Goal: Task Accomplishment & Management: Manage account settings

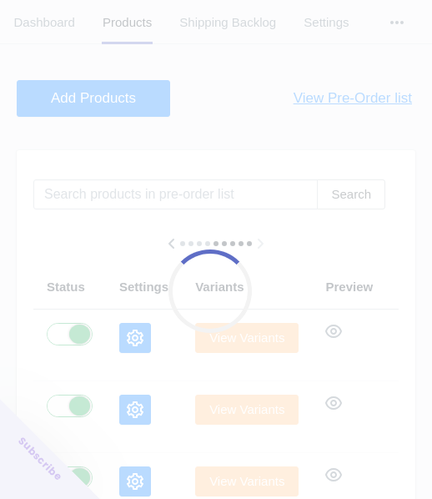
scroll to position [83, 0]
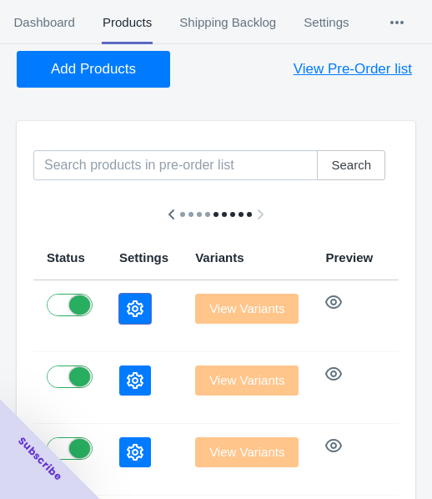
click at [119, 307] on button "button" at bounding box center [135, 309] width 32 height 30
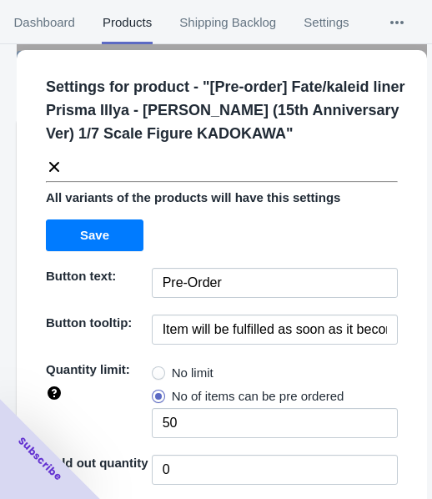
click at [143, 362] on div "Quantity limit:" at bounding box center [95, 377] width 113 height 47
click at [164, 375] on label "No limit" at bounding box center [183, 372] width 62 height 23
click at [157, 369] on input "No limit" at bounding box center [156, 369] width 1 height 1
radio input "true"
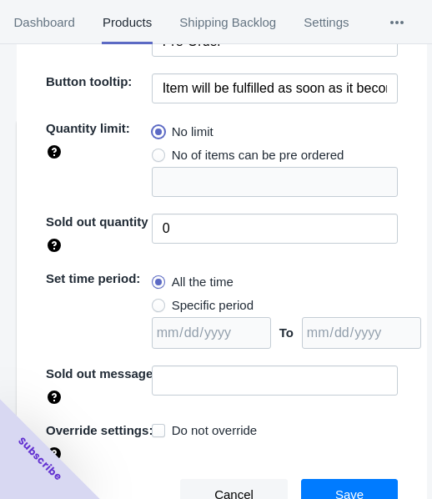
scroll to position [242, 0]
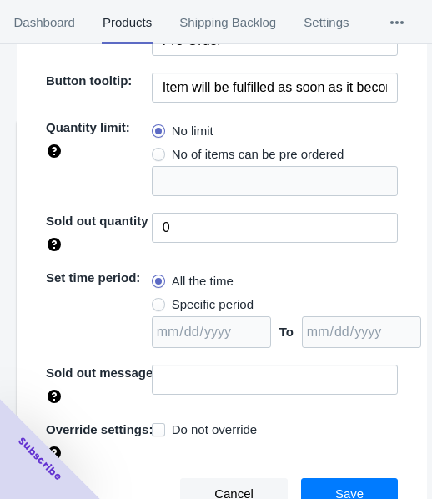
drag, startPoint x: 208, startPoint y: 298, endPoint x: 314, endPoint y: 319, distance: 107.3
click at [208, 299] on span "Specific period" at bounding box center [213, 304] width 82 height 17
click at [157, 300] on input "Specific period" at bounding box center [156, 300] width 1 height 1
radio input "true"
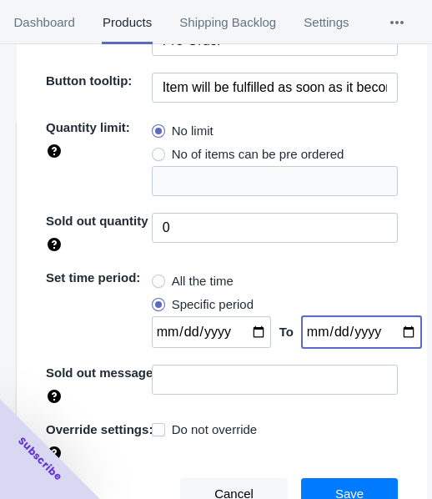
click at [389, 331] on input "date" at bounding box center [361, 332] width 119 height 32
type input "[DATE]"
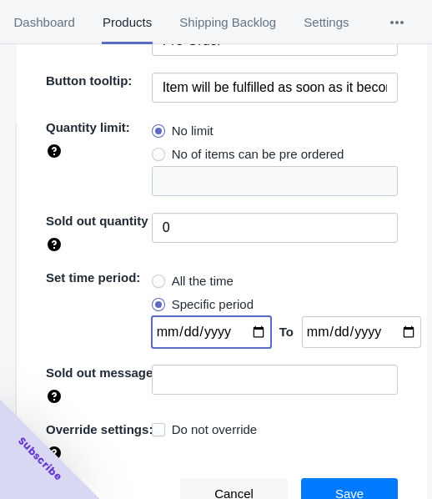
click at [248, 334] on input "date" at bounding box center [211, 332] width 119 height 32
type input "[DATE]"
click at [324, 478] on button "Save" at bounding box center [349, 494] width 97 height 32
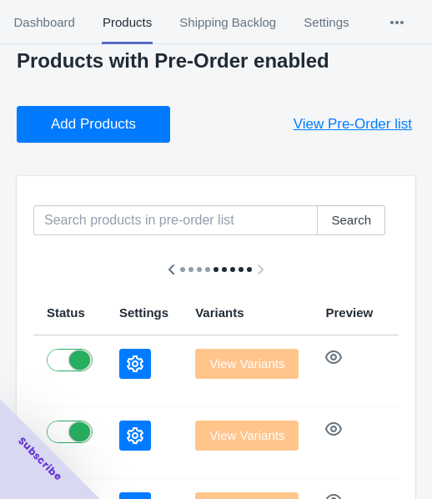
scroll to position [0, 0]
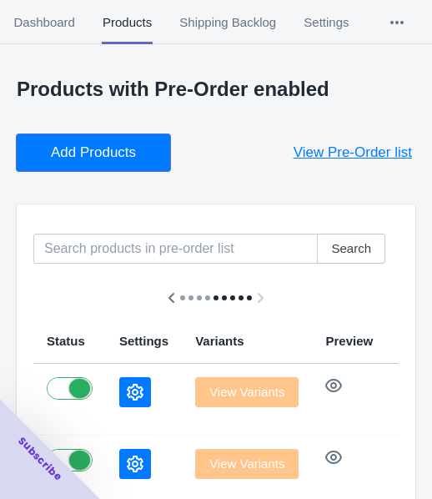
click at [130, 144] on span "Add Products" at bounding box center [93, 152] width 85 height 17
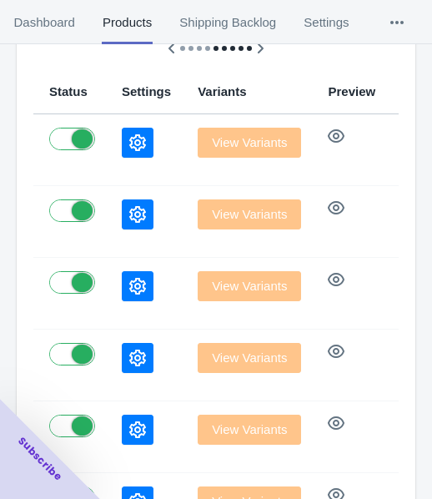
scroll to position [250, 0]
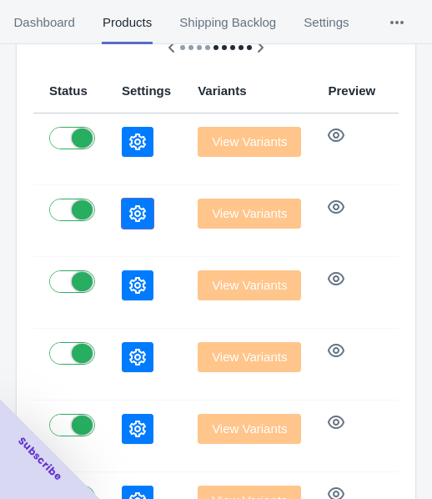
click at [129, 218] on icon "button" at bounding box center [137, 213] width 17 height 17
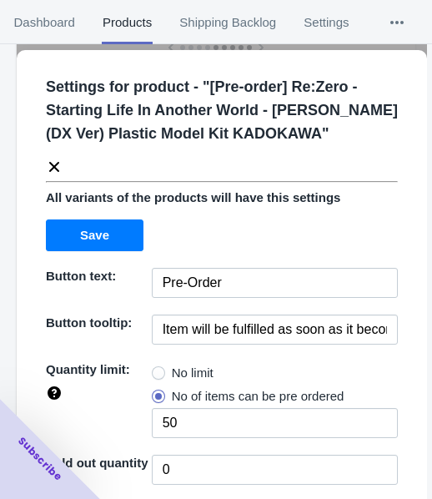
click at [188, 368] on span "No limit" at bounding box center [193, 372] width 42 height 17
click at [157, 369] on input "No limit" at bounding box center [156, 369] width 1 height 1
radio input "true"
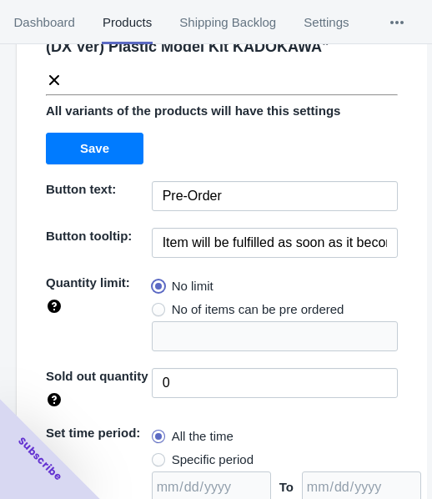
scroll to position [242, 0]
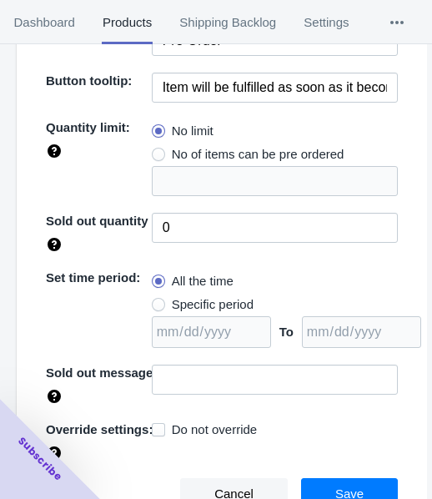
click at [217, 303] on span "Specific period" at bounding box center [213, 304] width 82 height 17
click at [157, 301] on input "Specific period" at bounding box center [156, 300] width 1 height 1
radio input "true"
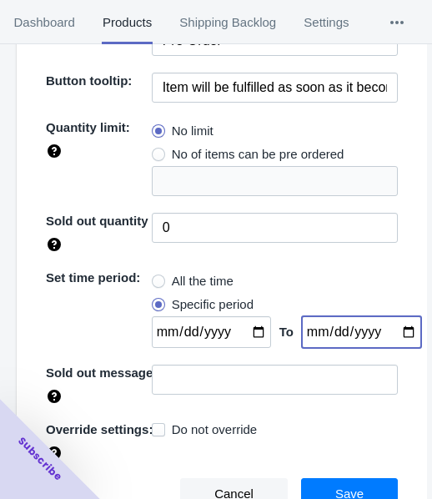
click at [388, 331] on input "date" at bounding box center [361, 332] width 119 height 32
type input "[DATE]"
click at [251, 331] on input "date" at bounding box center [211, 332] width 119 height 32
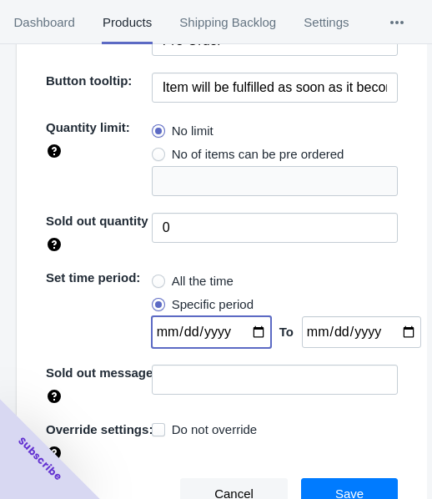
type input "[DATE]"
click at [318, 480] on button "Save" at bounding box center [349, 494] width 97 height 32
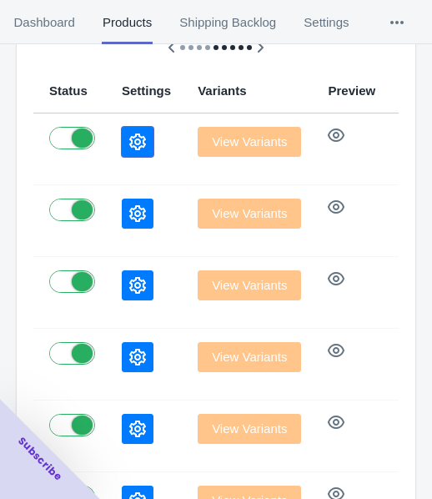
click at [129, 136] on icon "button" at bounding box center [137, 141] width 17 height 17
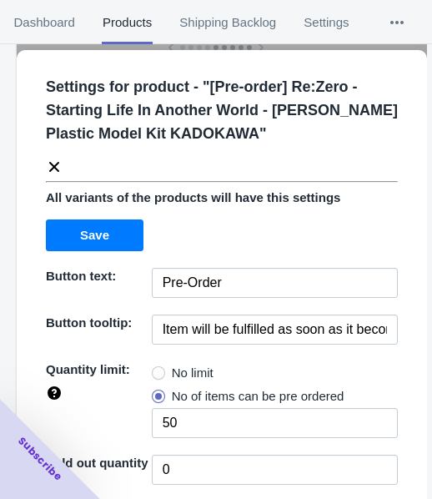
click at [190, 373] on span "No limit" at bounding box center [193, 372] width 42 height 17
click at [157, 369] on input "No limit" at bounding box center [156, 369] width 1 height 1
radio input "true"
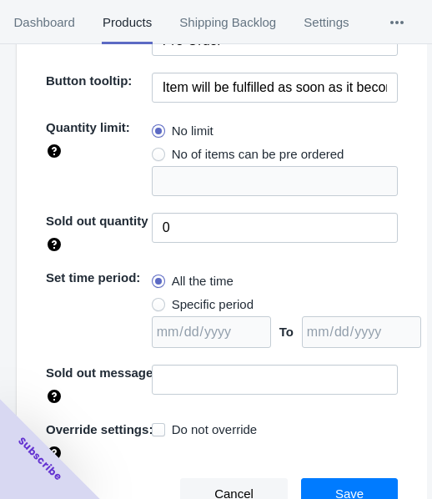
click at [220, 309] on span "Specific period" at bounding box center [213, 304] width 82 height 17
click at [157, 301] on input "Specific period" at bounding box center [156, 300] width 1 height 1
radio input "true"
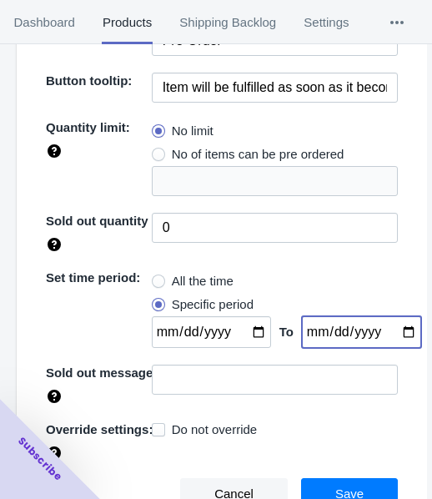
click at [389, 330] on input "date" at bounding box center [361, 332] width 119 height 32
type input "[DATE]"
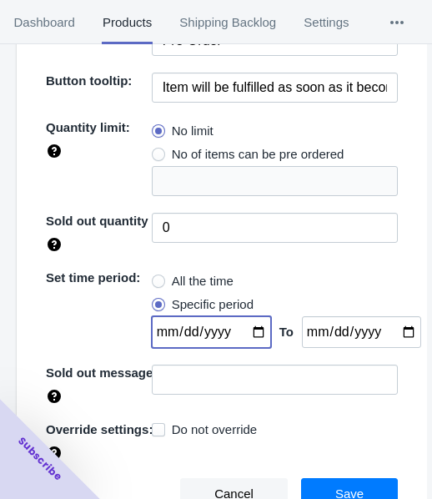
click at [244, 329] on input "date" at bounding box center [211, 332] width 119 height 32
type input "[DATE]"
click at [348, 487] on span "Save" at bounding box center [349, 493] width 28 height 13
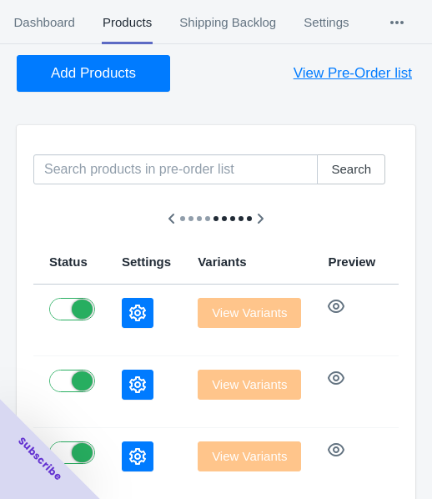
scroll to position [0, 0]
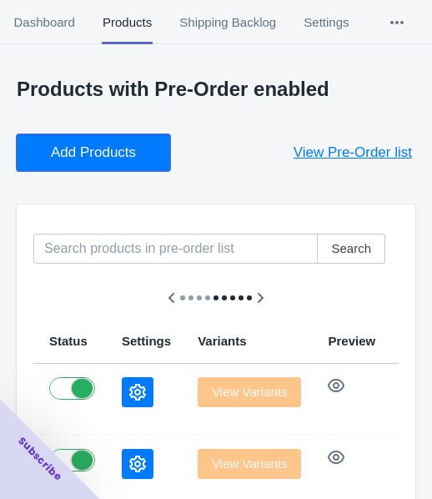
click at [128, 149] on span "Add Products" at bounding box center [93, 152] width 85 height 17
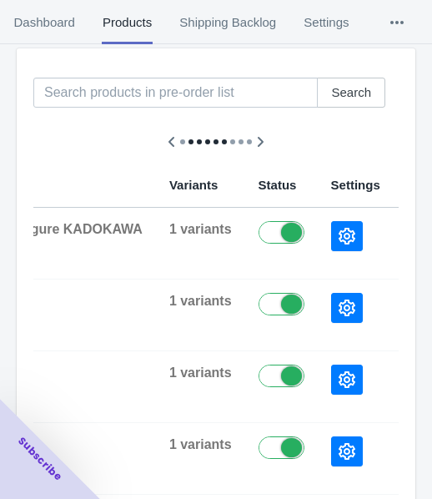
scroll to position [167, 0]
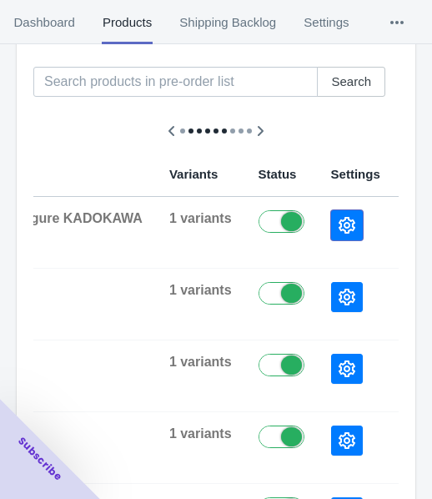
click at [339, 217] on icon "button" at bounding box center [347, 225] width 17 height 17
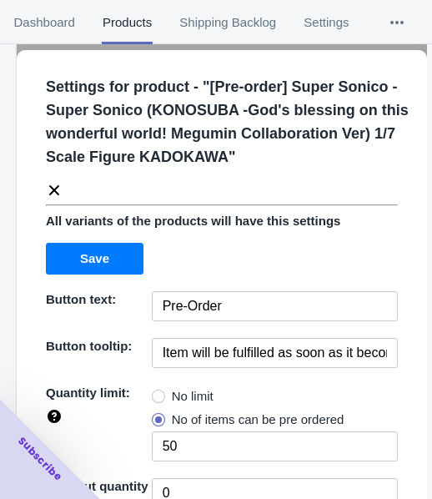
click at [166, 393] on label "No limit" at bounding box center [183, 395] width 62 height 23
click at [157, 393] on input "No limit" at bounding box center [156, 392] width 1 height 1
radio input "true"
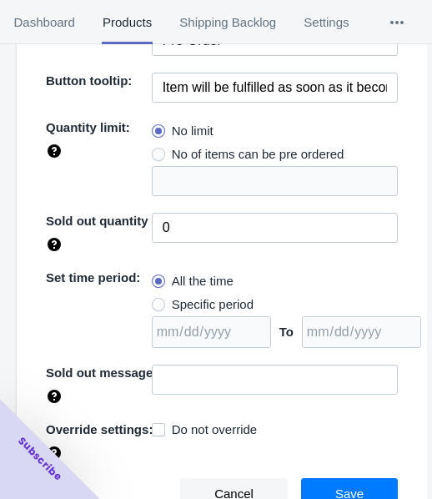
click at [199, 306] on span "Specific period" at bounding box center [213, 304] width 82 height 17
click at [157, 301] on input "Specific period" at bounding box center [156, 300] width 1 height 1
radio input "true"
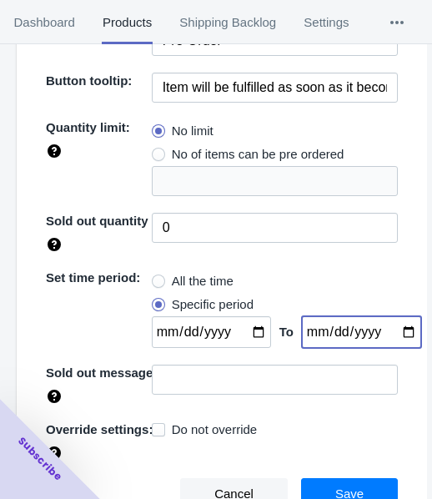
click at [385, 334] on input "date" at bounding box center [361, 332] width 119 height 32
type input "[DATE]"
click at [244, 326] on input "date" at bounding box center [211, 332] width 119 height 32
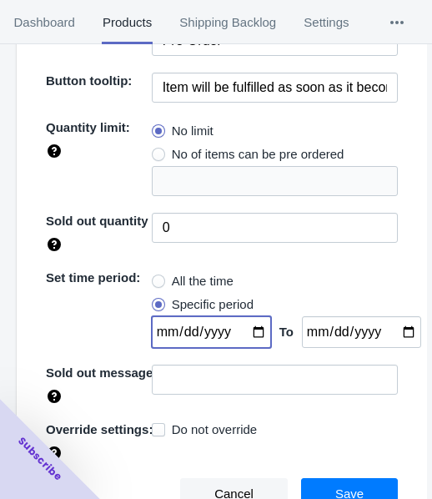
type input "[DATE]"
click at [339, 480] on button "Save" at bounding box center [349, 494] width 97 height 32
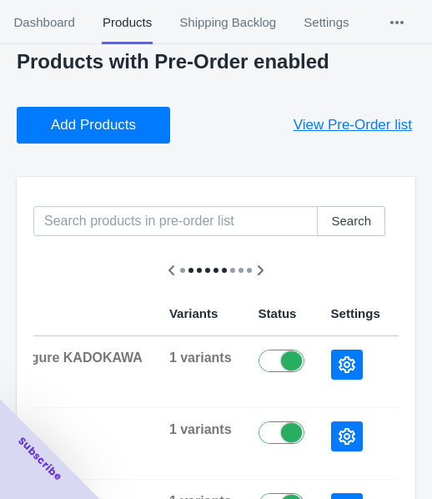
scroll to position [0, 0]
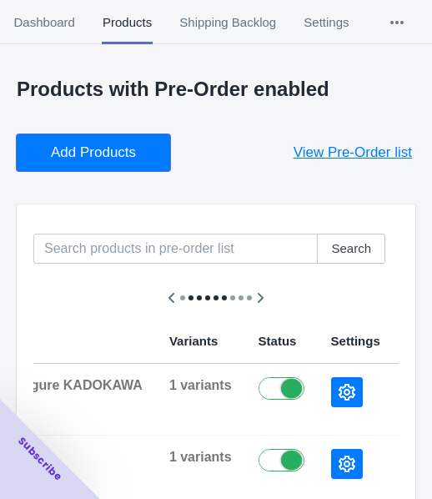
click at [88, 146] on span "Add Products" at bounding box center [93, 152] width 85 height 17
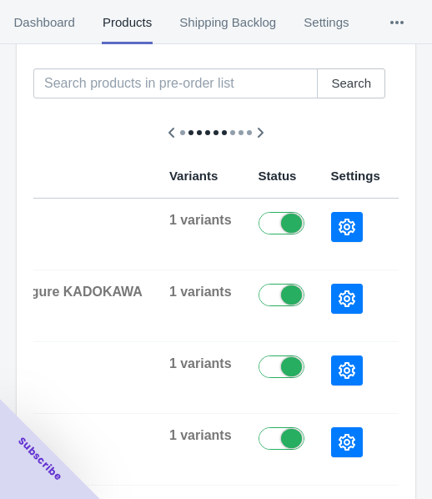
scroll to position [167, 0]
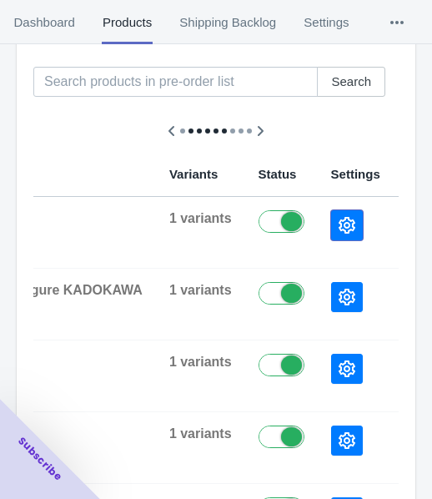
click at [331, 227] on button "button" at bounding box center [347, 225] width 32 height 30
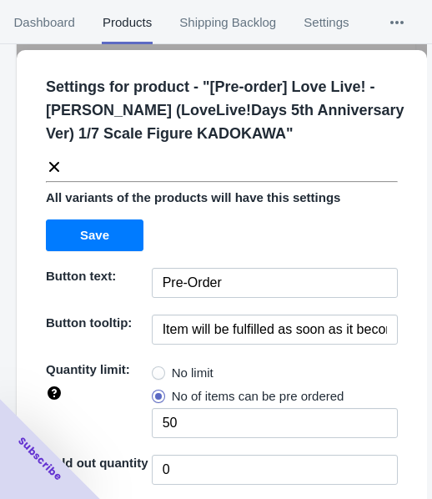
click at [182, 370] on span "No limit" at bounding box center [193, 372] width 42 height 17
click at [157, 369] on input "No limit" at bounding box center [156, 369] width 1 height 1
radio input "true"
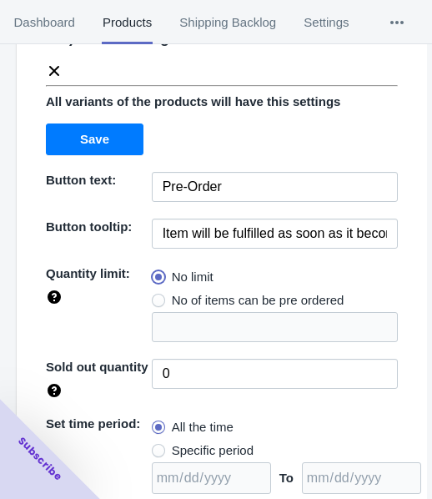
scroll to position [242, 0]
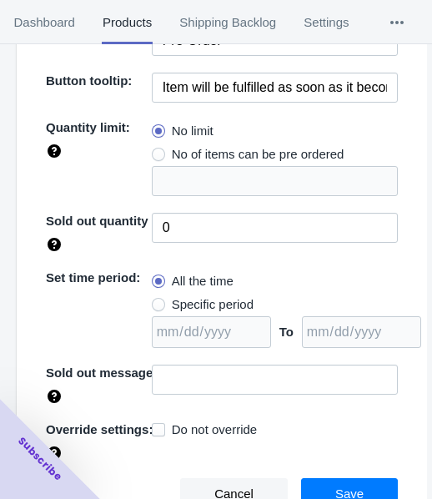
click at [222, 304] on span "Specific period" at bounding box center [213, 304] width 82 height 17
click at [157, 301] on input "Specific period" at bounding box center [156, 300] width 1 height 1
radio input "true"
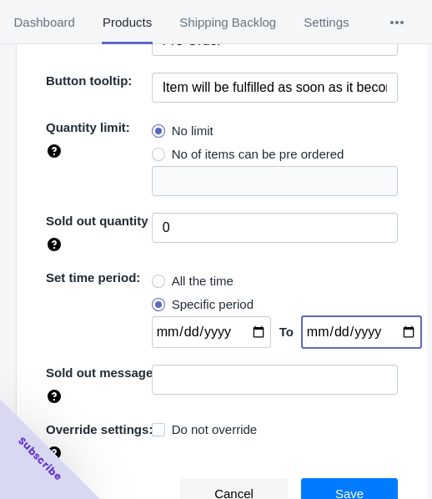
click at [390, 330] on input "date" at bounding box center [361, 332] width 119 height 32
type input "[DATE]"
click at [244, 330] on input "date" at bounding box center [211, 332] width 119 height 32
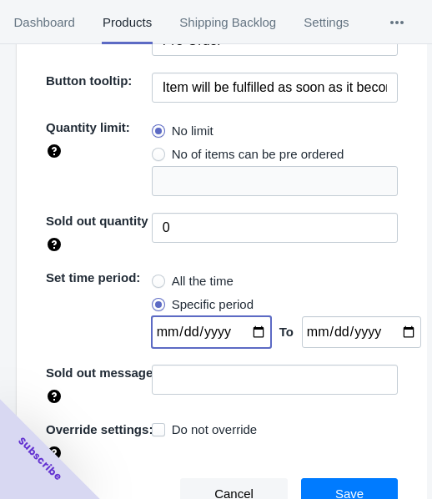
type input "[DATE]"
click at [363, 486] on button "Save" at bounding box center [349, 494] width 97 height 32
